Goal: Task Accomplishment & Management: Manage account settings

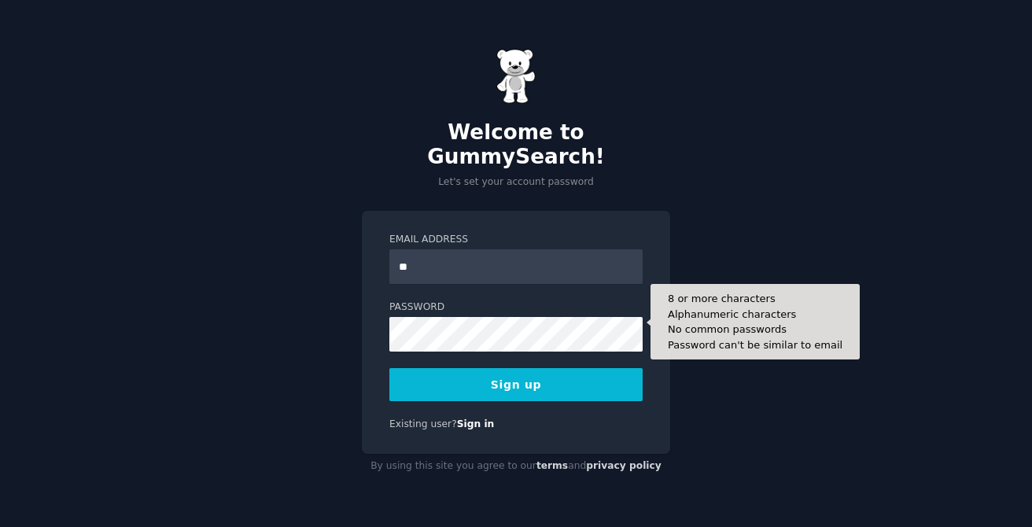
type input "*"
type input "**********"
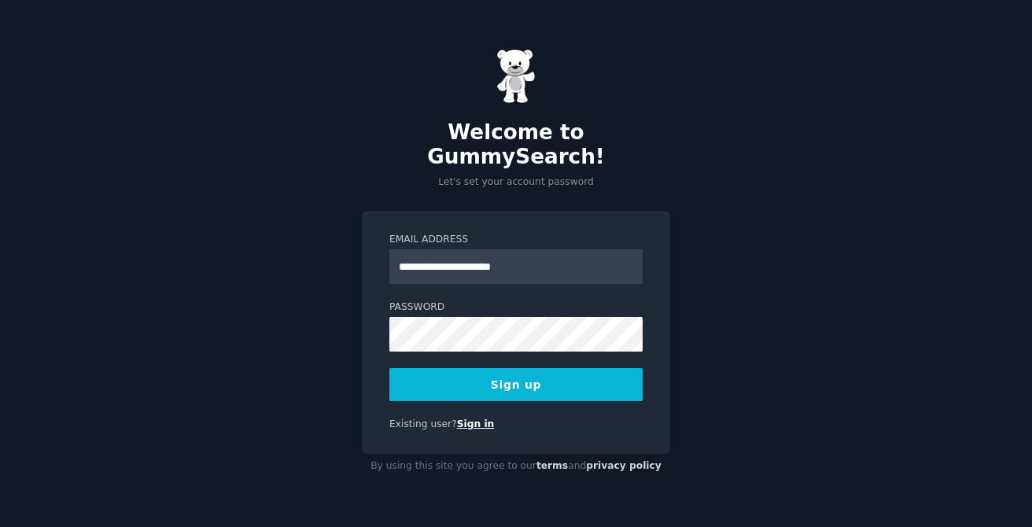
click at [477, 418] on link "Sign in" at bounding box center [476, 423] width 38 height 11
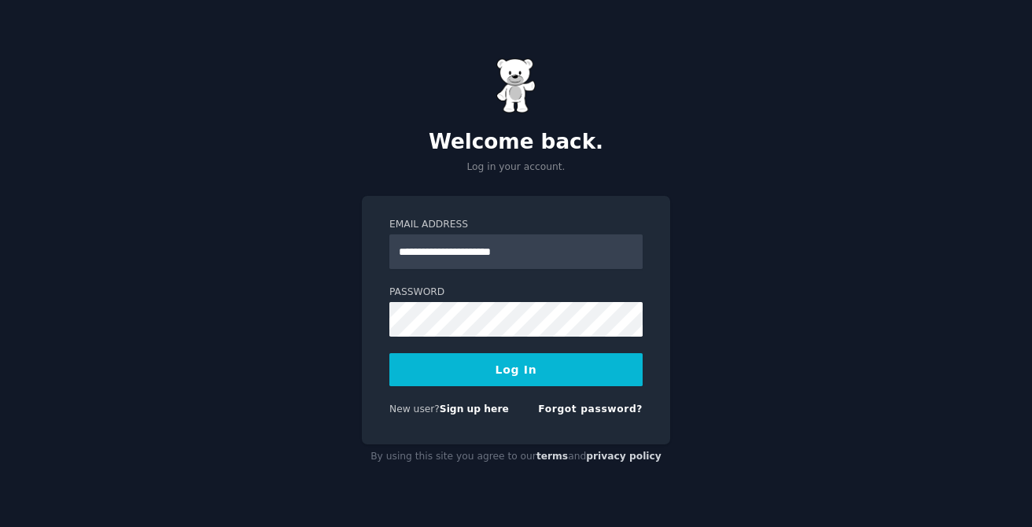
type input "**********"
click at [389, 353] on button "Log In" at bounding box center [515, 369] width 253 height 33
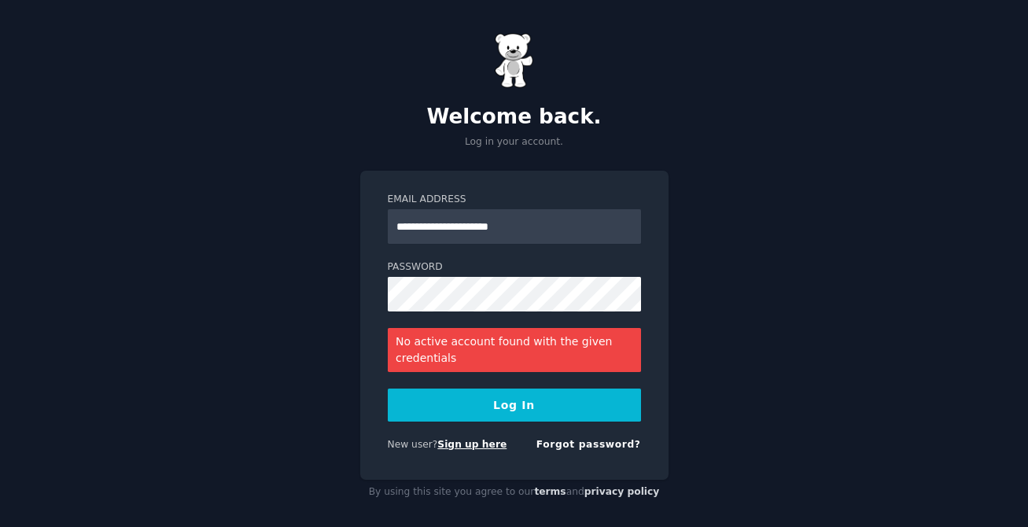
click at [462, 450] on link "Sign up here" at bounding box center [471, 444] width 69 height 11
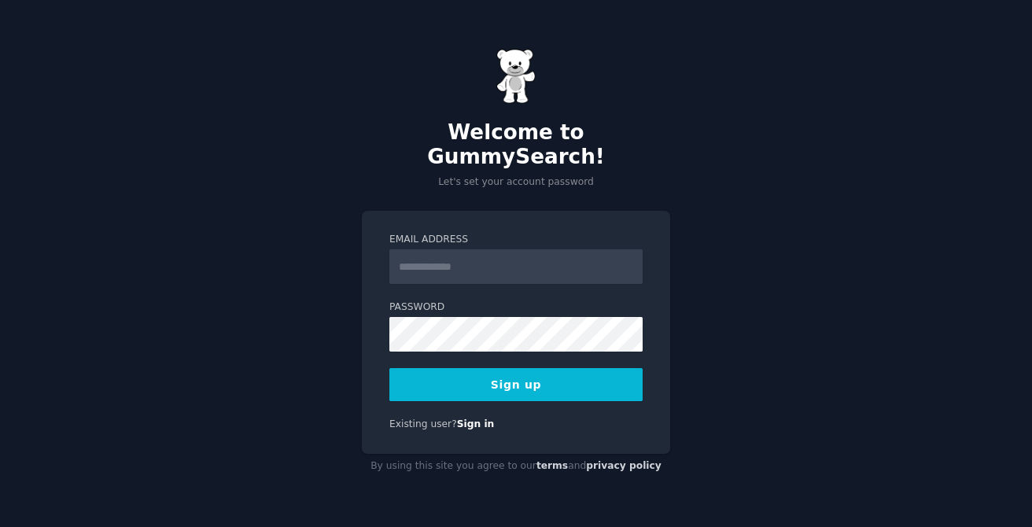
type input "*"
type input "**********"
click at [389, 368] on button "Sign up" at bounding box center [515, 384] width 253 height 33
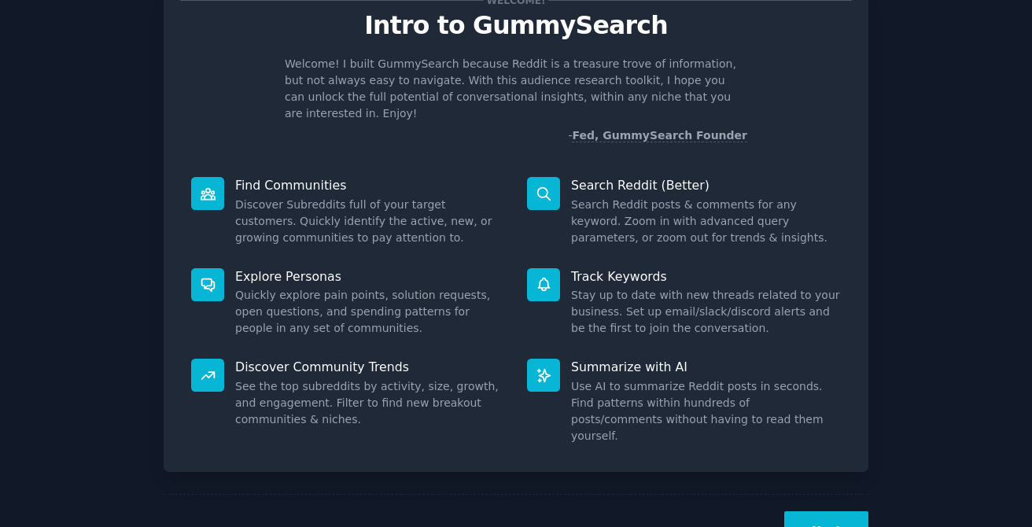
scroll to position [88, 0]
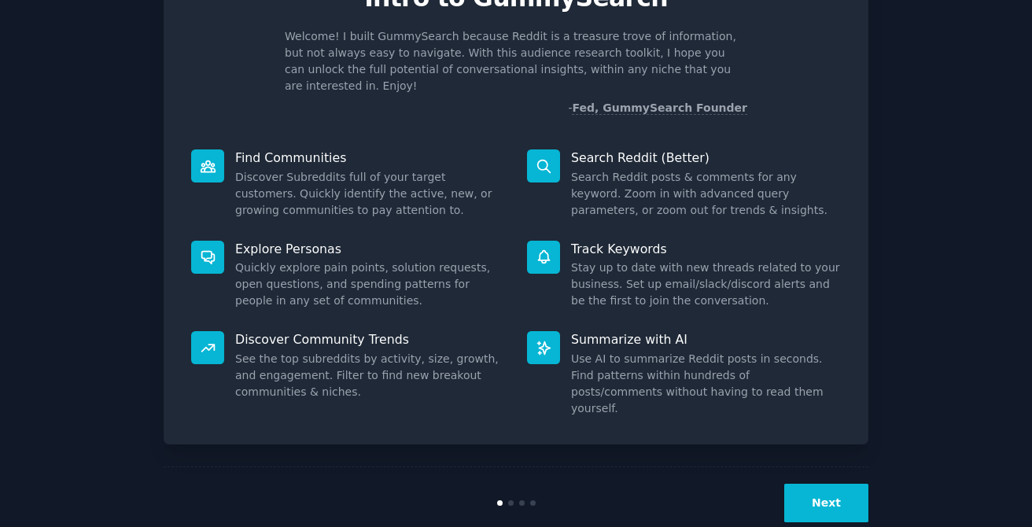
click at [807, 485] on button "Next" at bounding box center [826, 503] width 84 height 39
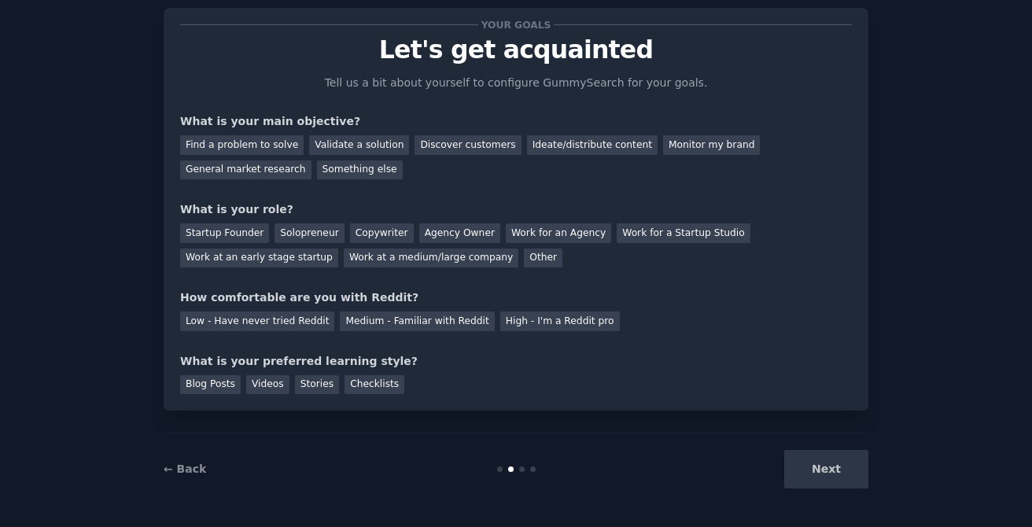
scroll to position [36, 0]
click at [816, 464] on div "Next" at bounding box center [750, 469] width 235 height 39
click at [812, 465] on div "Next" at bounding box center [750, 469] width 235 height 39
click at [820, 466] on div "Next" at bounding box center [750, 469] width 235 height 39
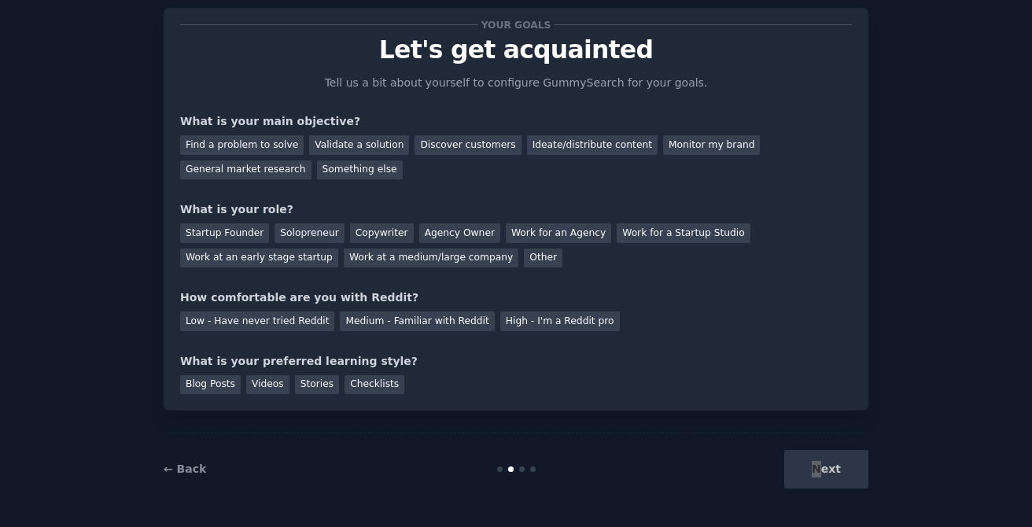
click at [820, 466] on div "Next" at bounding box center [750, 469] width 235 height 39
click at [745, 485] on div "Next" at bounding box center [750, 469] width 235 height 39
click at [315, 148] on div "Validate a solution" at bounding box center [359, 145] width 100 height 20
click at [275, 138] on div "Find a problem to solve" at bounding box center [241, 145] width 123 height 20
click at [331, 153] on div "Validate a solution" at bounding box center [359, 145] width 100 height 20
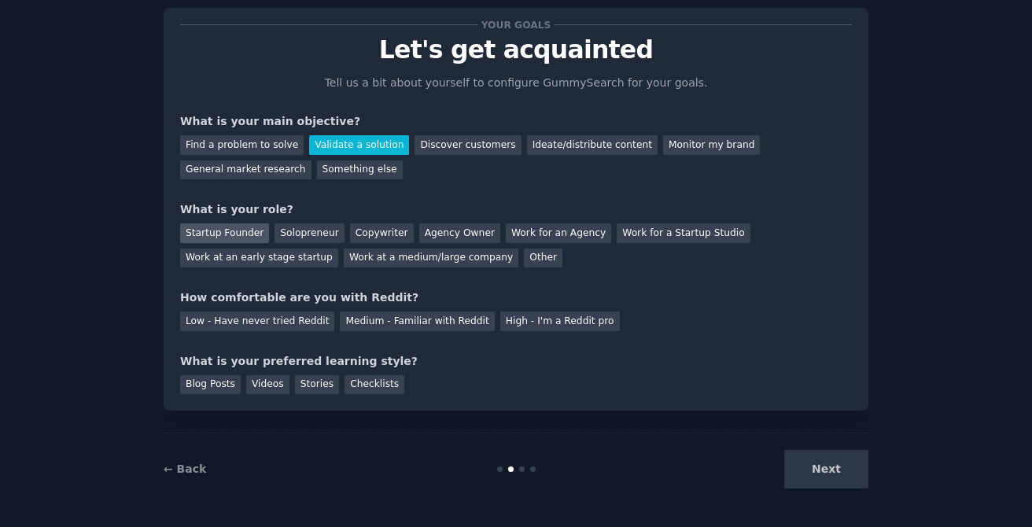
click at [238, 241] on div "Startup Founder" at bounding box center [224, 233] width 89 height 20
click at [293, 322] on div "Low - Have never tried Reddit" at bounding box center [257, 321] width 154 height 20
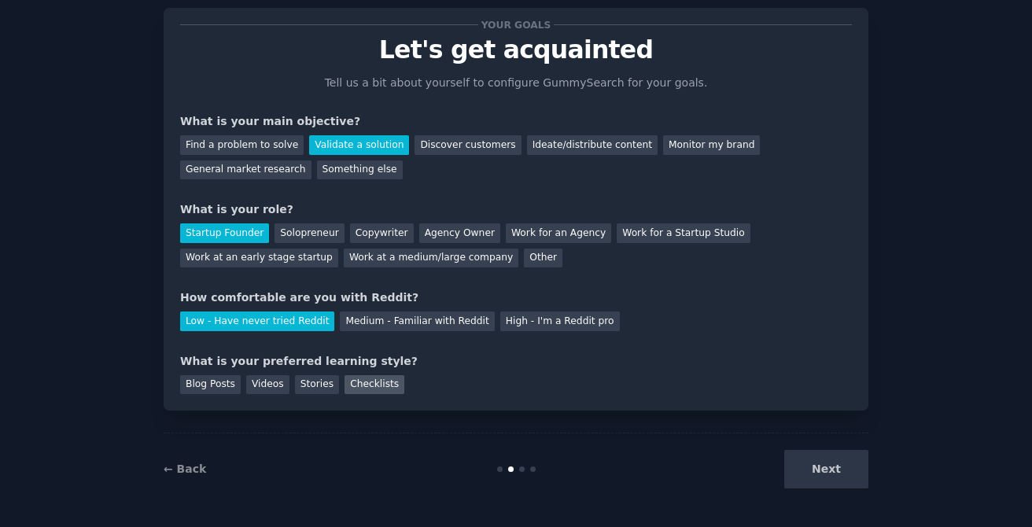
click at [356, 385] on div "Checklists" at bounding box center [375, 385] width 60 height 20
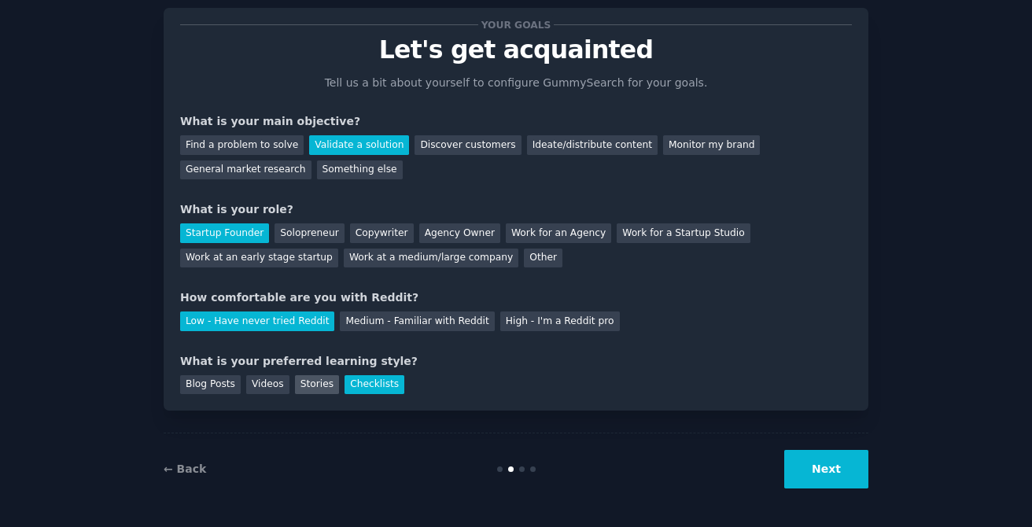
click at [313, 385] on div "Stories" at bounding box center [317, 385] width 44 height 20
click at [265, 387] on div "Videos" at bounding box center [267, 385] width 43 height 20
click at [809, 470] on button "Next" at bounding box center [826, 469] width 84 height 39
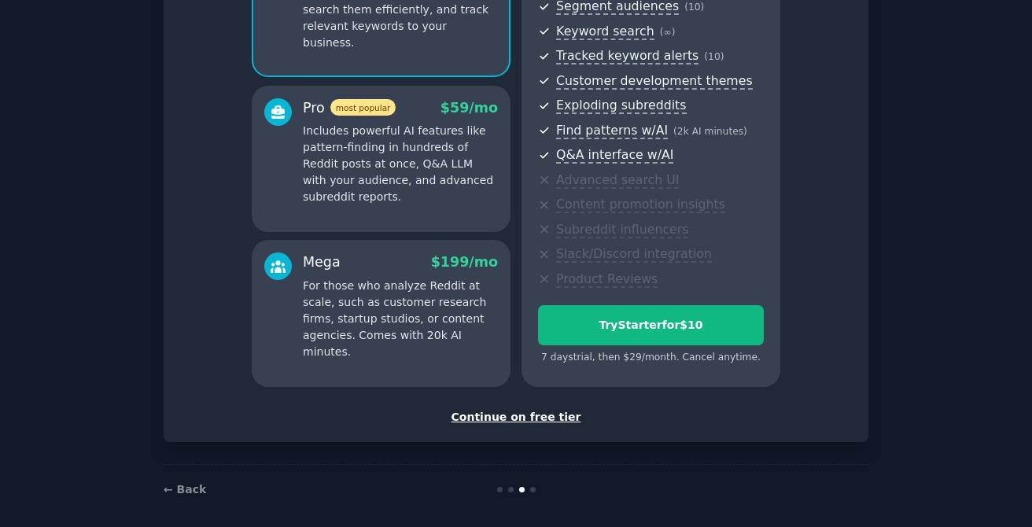
scroll to position [219, 0]
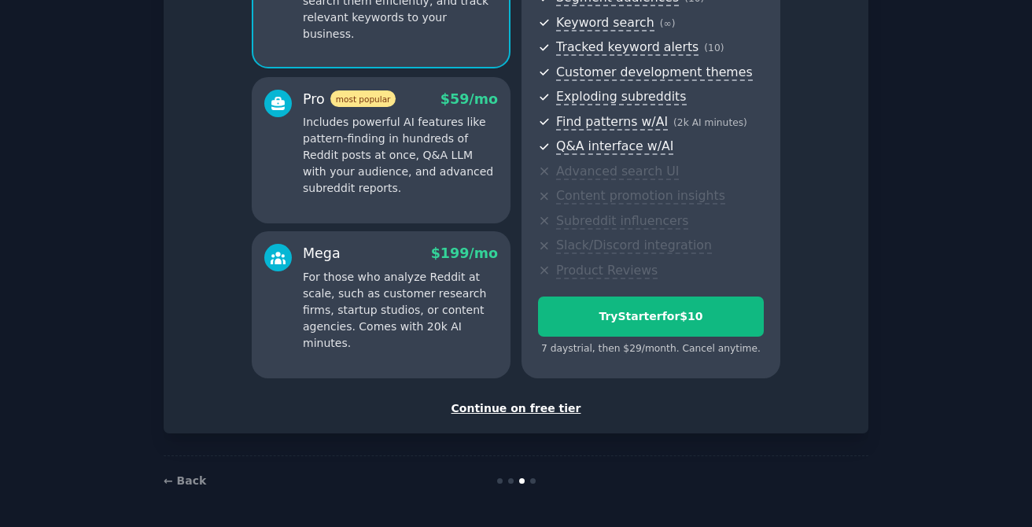
click at [539, 403] on div "Continue on free tier" at bounding box center [516, 408] width 672 height 17
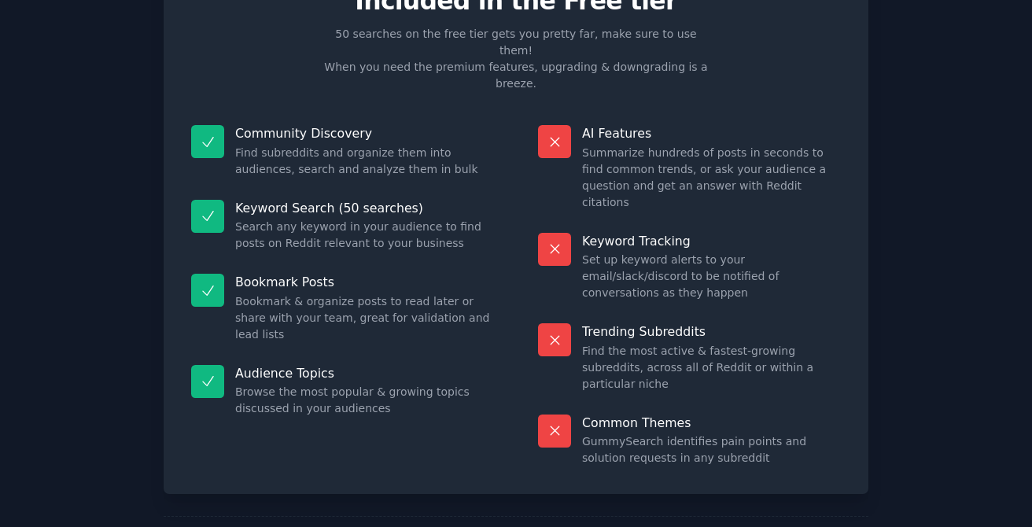
scroll to position [86, 0]
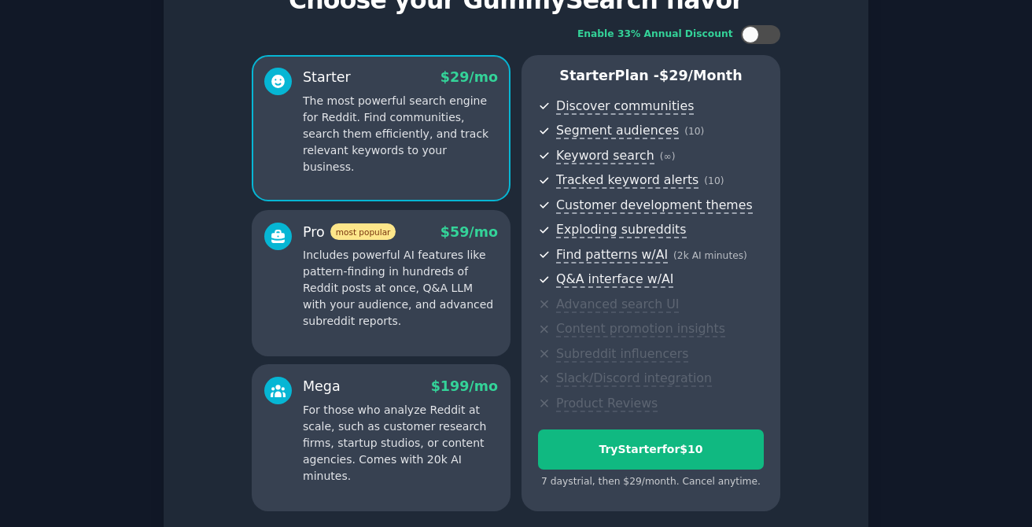
click at [370, 96] on p "The most powerful search engine for Reddit. Find communities, search them effic…" at bounding box center [400, 134] width 195 height 83
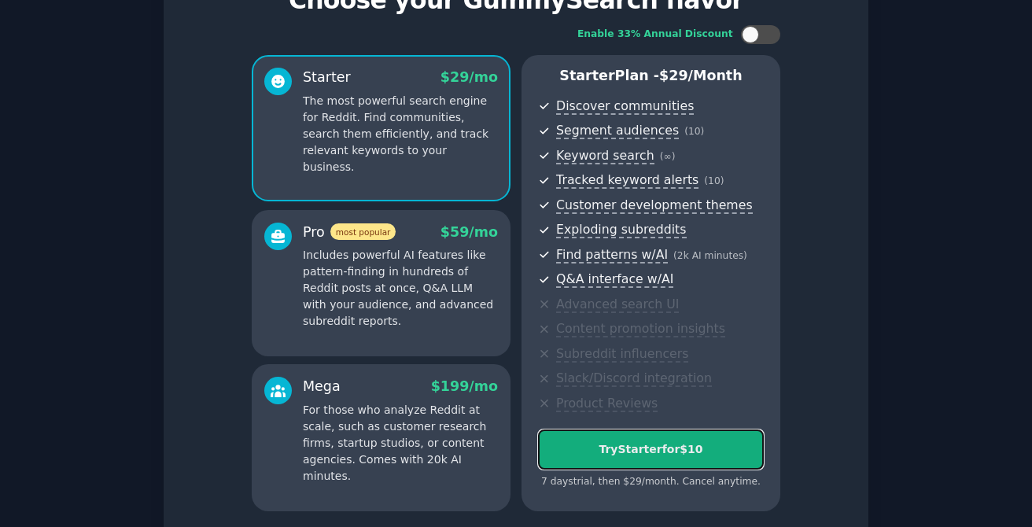
click at [632, 457] on div "Try Starter for $10" at bounding box center [651, 449] width 224 height 17
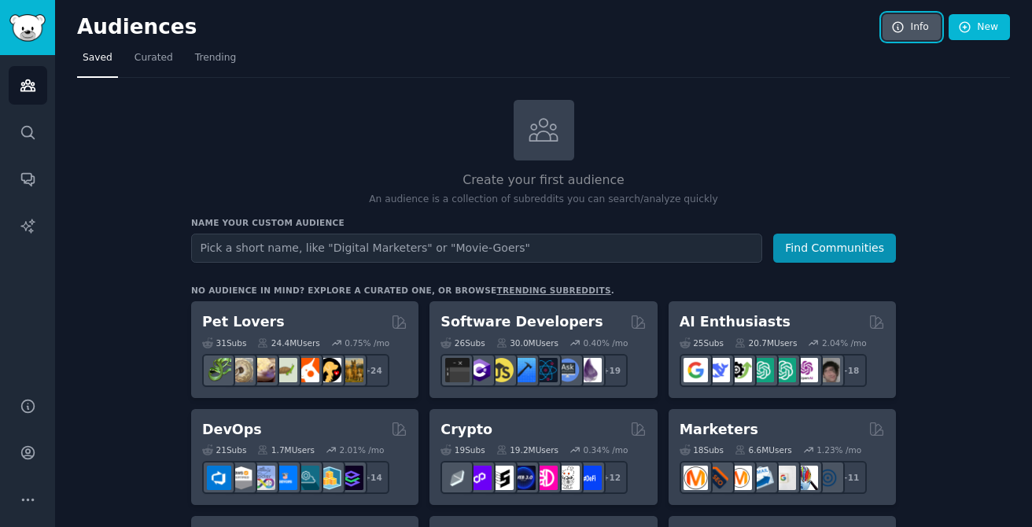
click at [903, 31] on link "Info" at bounding box center [912, 27] width 58 height 27
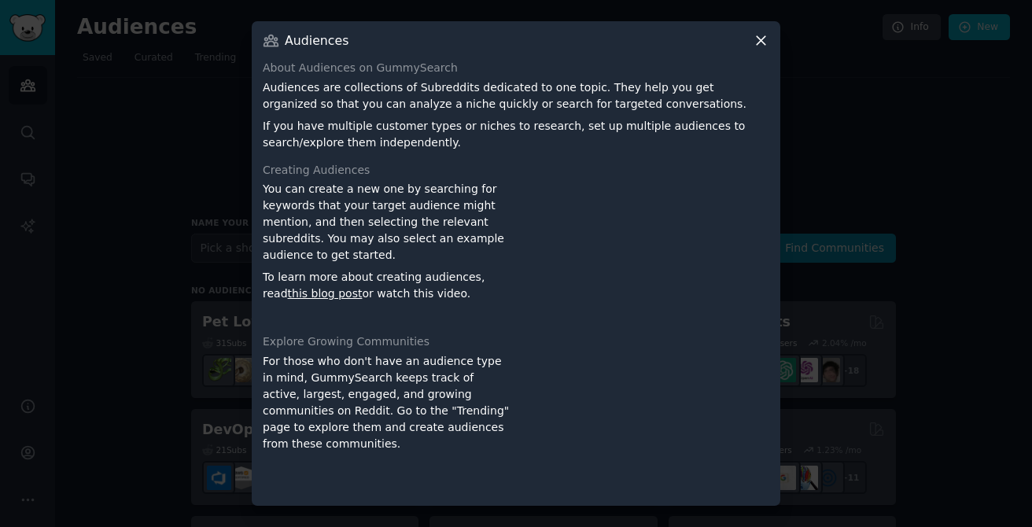
click at [756, 39] on icon at bounding box center [761, 40] width 17 height 17
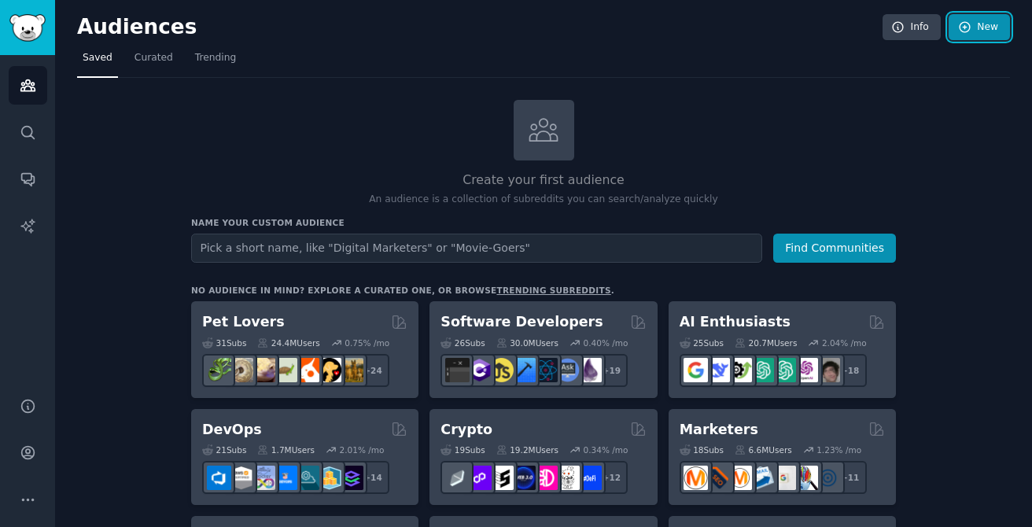
click at [958, 38] on link "New" at bounding box center [979, 27] width 61 height 27
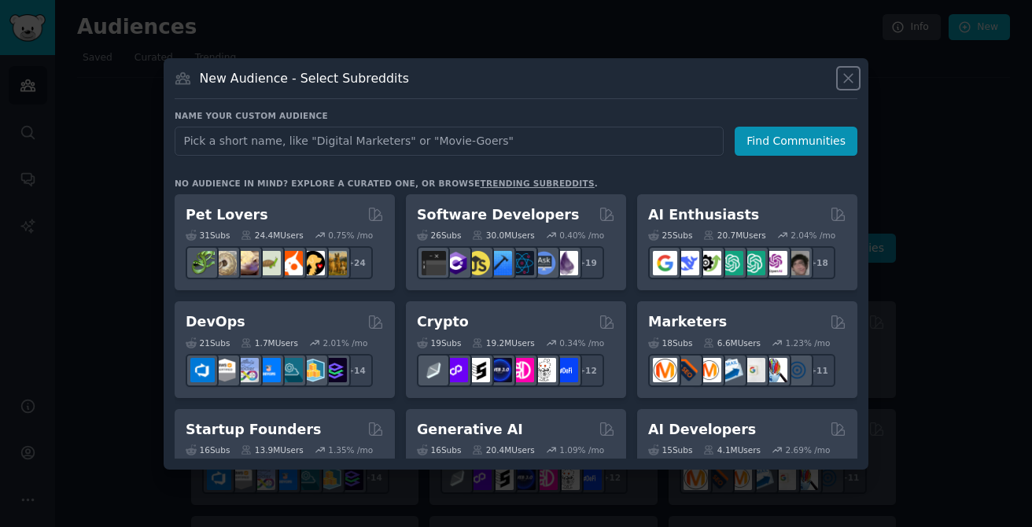
click at [849, 73] on icon at bounding box center [848, 78] width 17 height 17
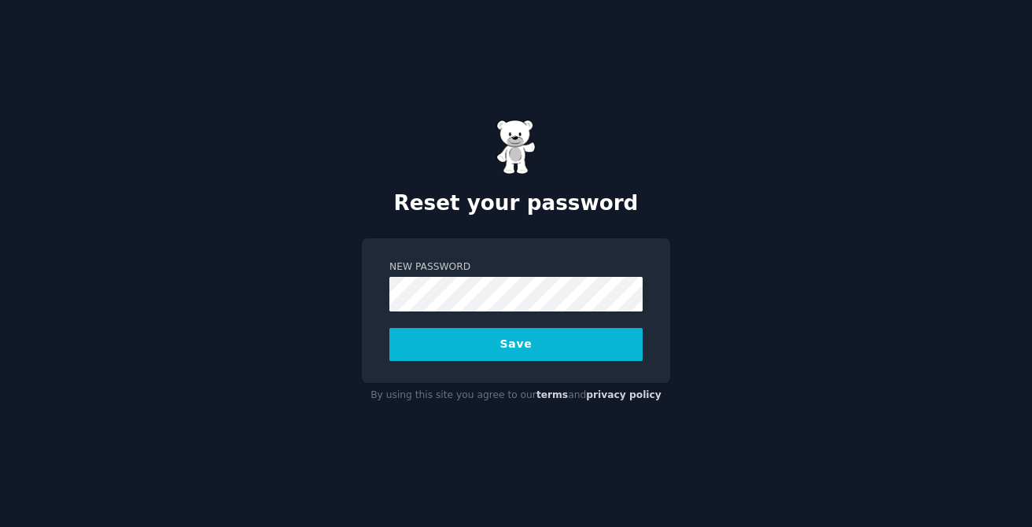
click at [779, 166] on div "Reset your password New Password Save By using this site you agree to our terms…" at bounding box center [516, 263] width 1032 height 527
click at [506, 354] on button "Save" at bounding box center [515, 344] width 253 height 33
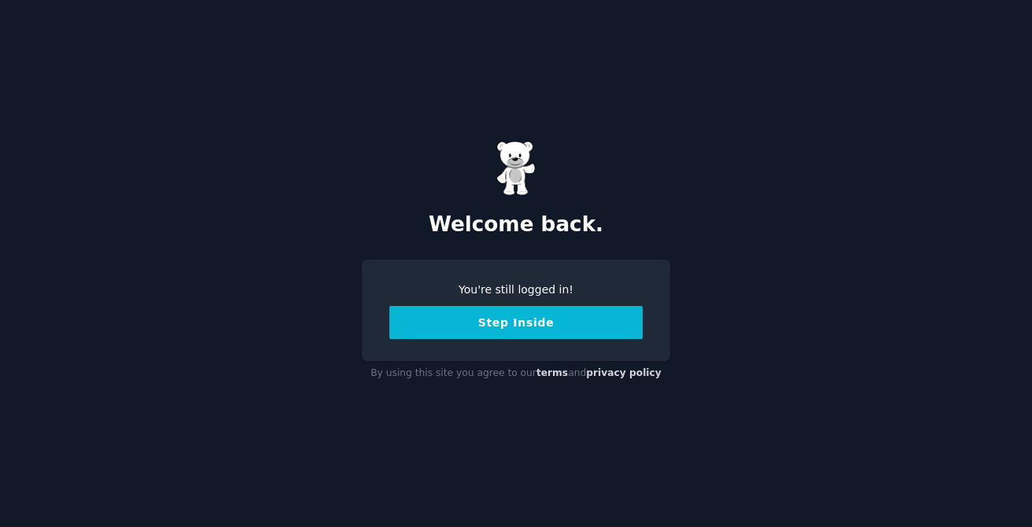
click at [494, 322] on button "Step Inside" at bounding box center [515, 322] width 253 height 33
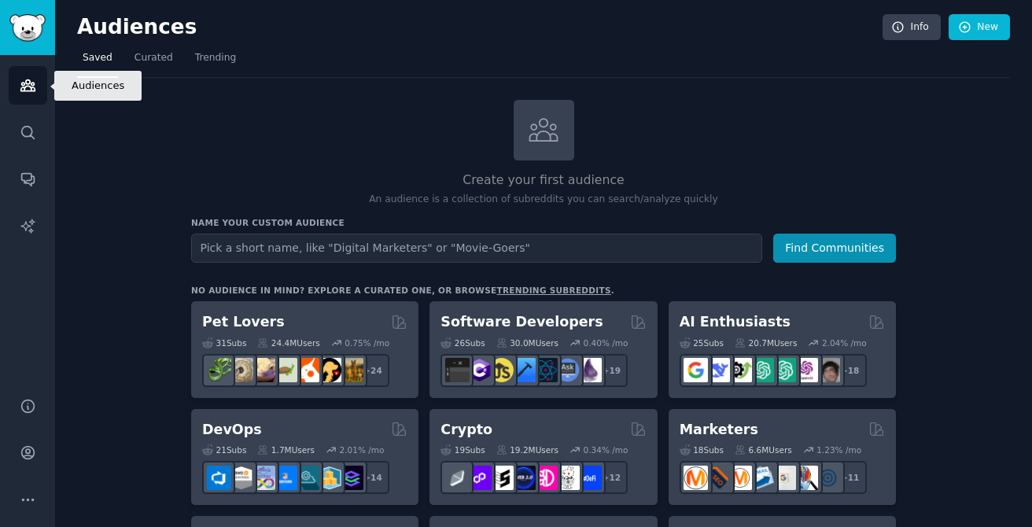
click at [28, 94] on link "Audiences" at bounding box center [28, 85] width 39 height 39
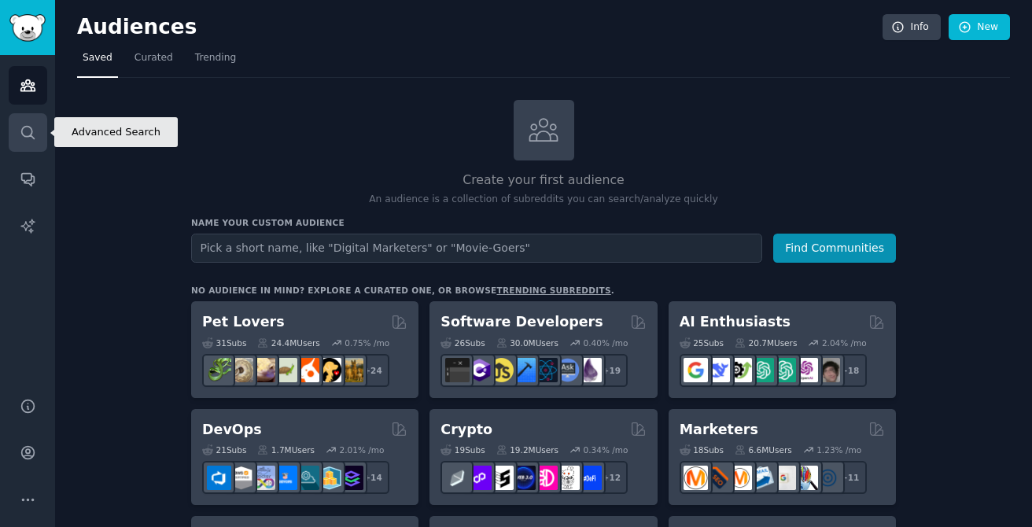
click at [25, 131] on icon "Sidebar" at bounding box center [28, 132] width 17 height 17
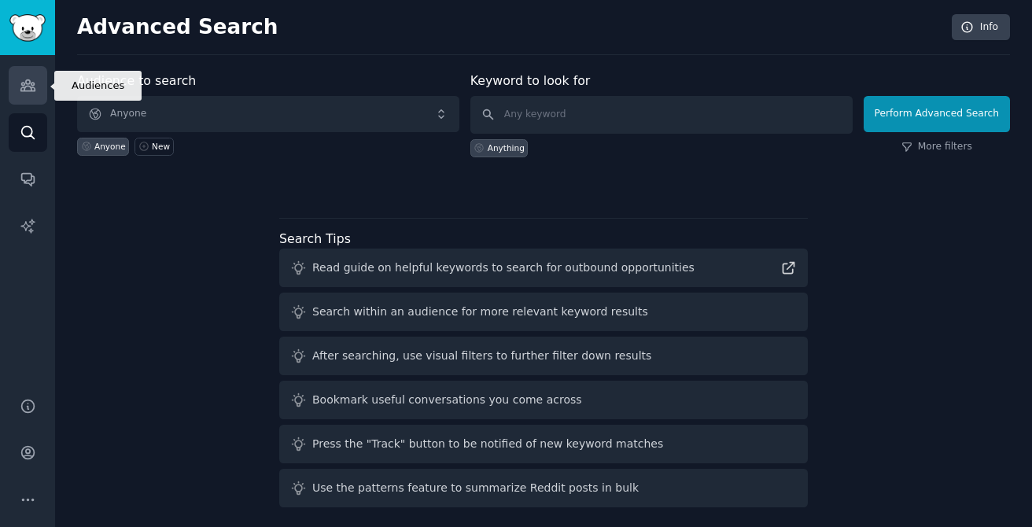
click at [25, 81] on icon "Sidebar" at bounding box center [27, 85] width 14 height 11
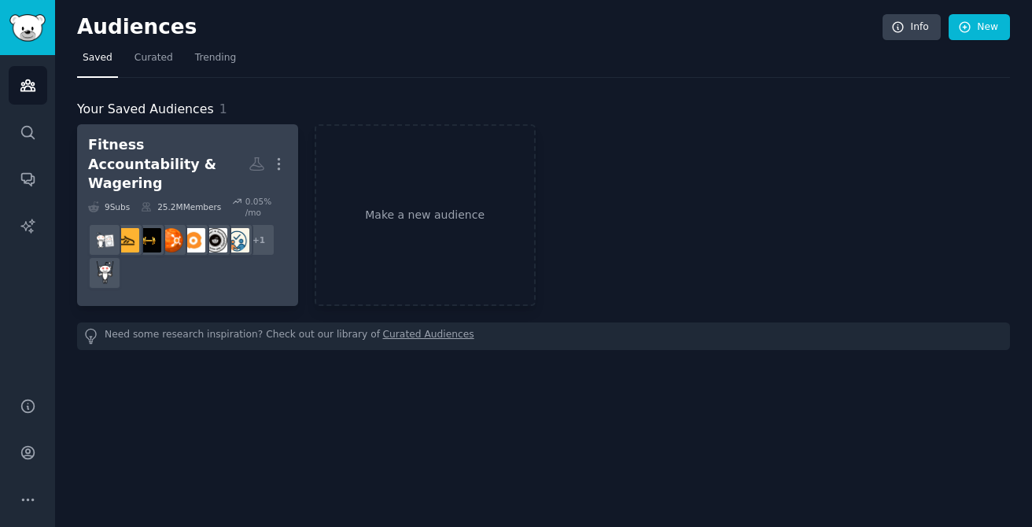
click at [160, 154] on div "Fitness Accountability & Wagering" at bounding box center [168, 164] width 160 height 58
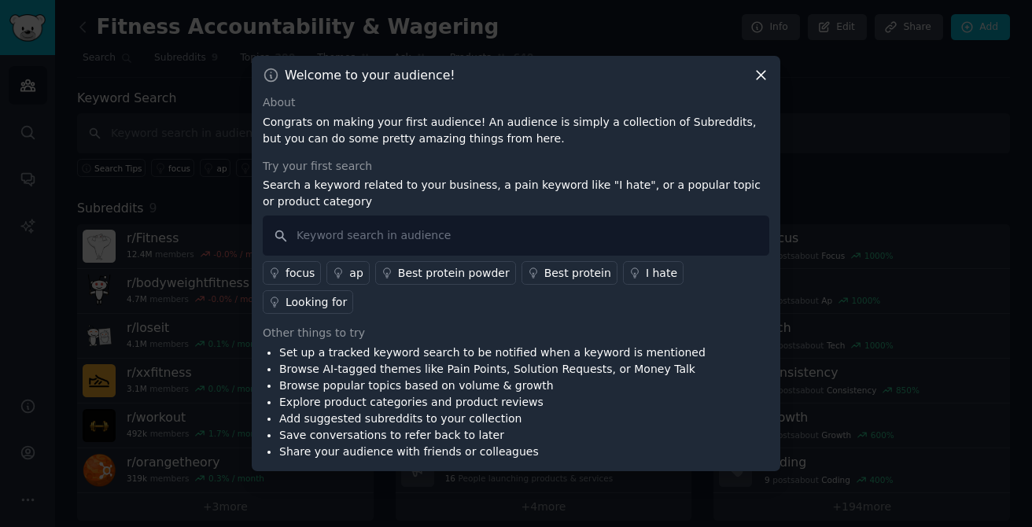
click at [765, 80] on icon at bounding box center [761, 76] width 9 height 9
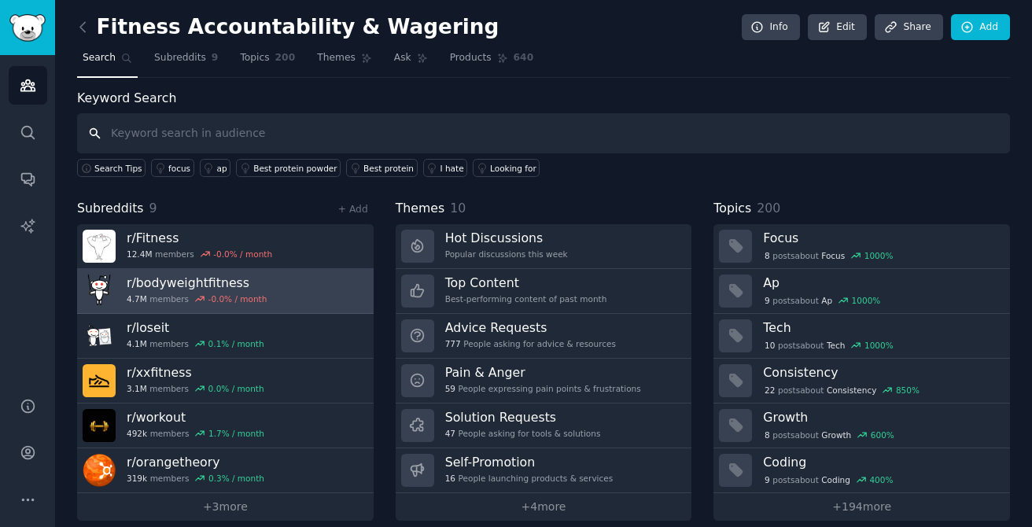
scroll to position [15, 0]
